Goal: Navigation & Orientation: Find specific page/section

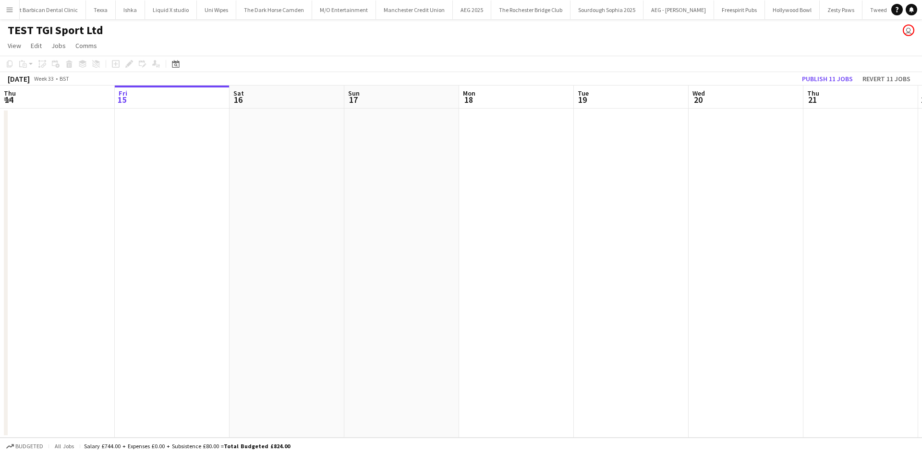
scroll to position [0, 3150]
click at [11, 16] on button "Menu" at bounding box center [9, 9] width 19 height 19
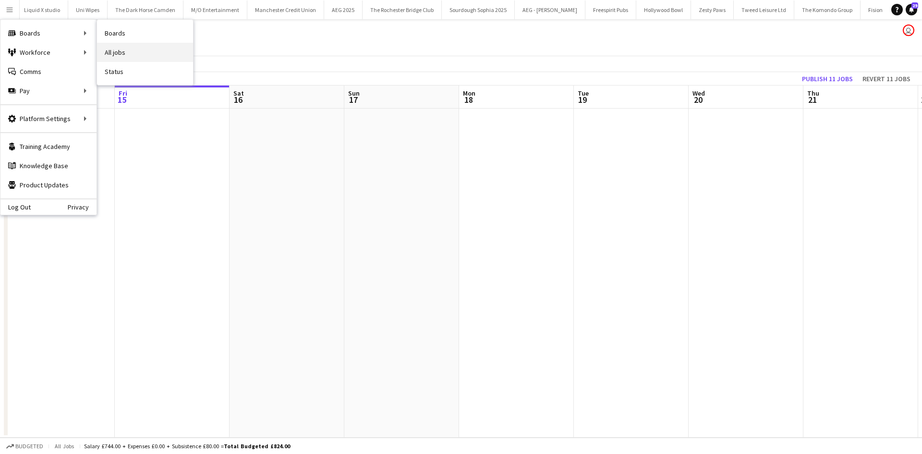
click at [129, 55] on link "All jobs" at bounding box center [145, 52] width 96 height 19
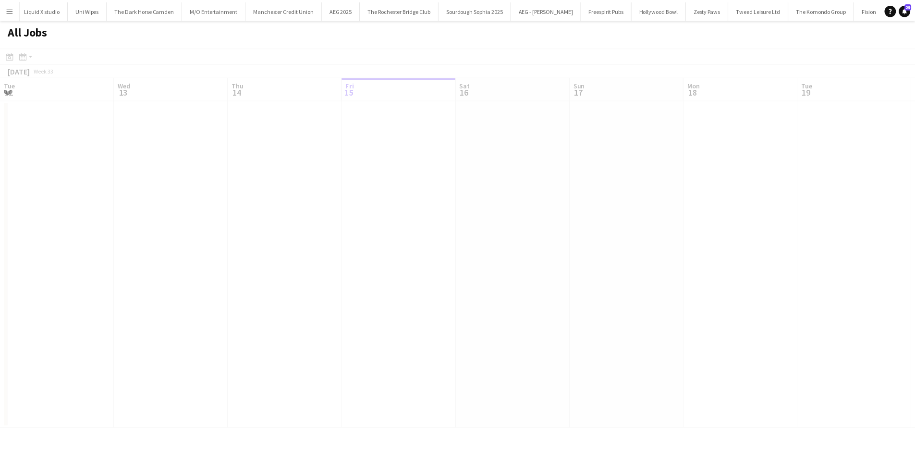
scroll to position [0, 230]
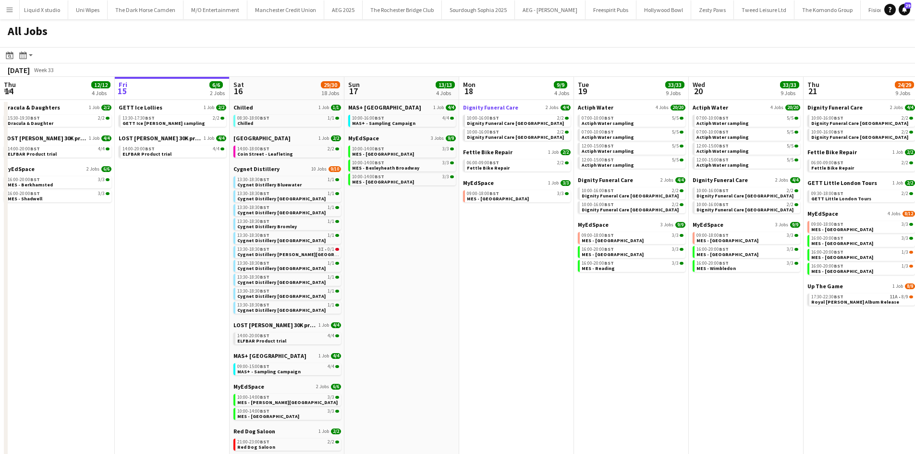
click at [488, 104] on span "Dignity Funeral Care" at bounding box center [490, 107] width 55 height 7
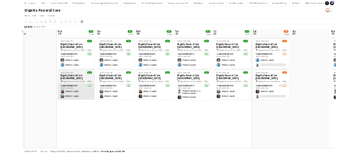
scroll to position [0, 358]
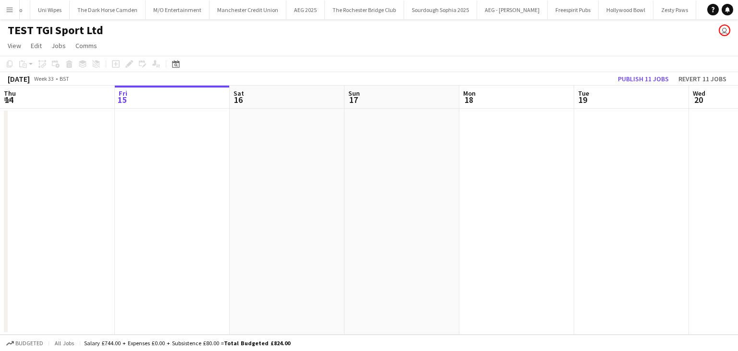
scroll to position [0, 3326]
click at [9, 9] on app-icon "Menu" at bounding box center [10, 10] width 8 height 8
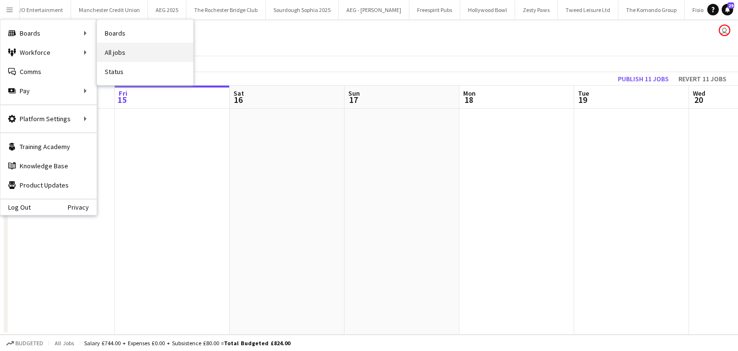
click at [147, 51] on link "All jobs" at bounding box center [145, 52] width 96 height 19
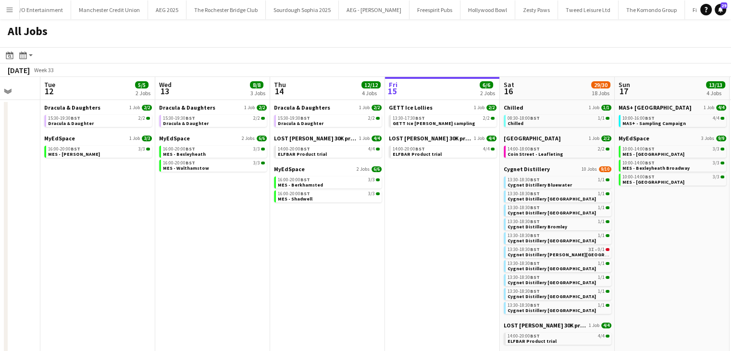
scroll to position [0, 328]
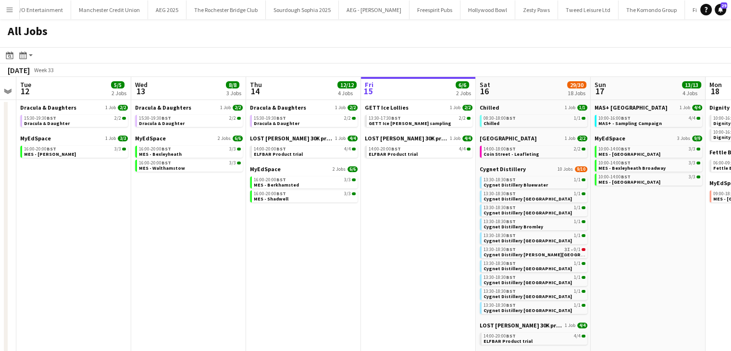
click at [362, 184] on app-date-cell "GETT Ice Lollies 1 Job [DATE] 13:30-17:30 BST 2/2 GETT Ice [PERSON_NAME] sampli…" at bounding box center [418, 344] width 115 height 488
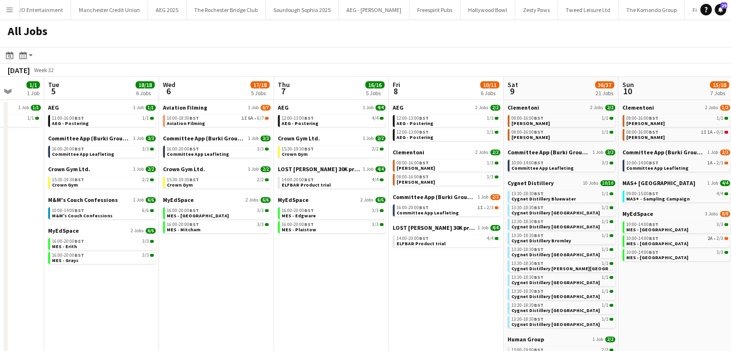
scroll to position [0, 300]
